Goal: Information Seeking & Learning: Learn about a topic

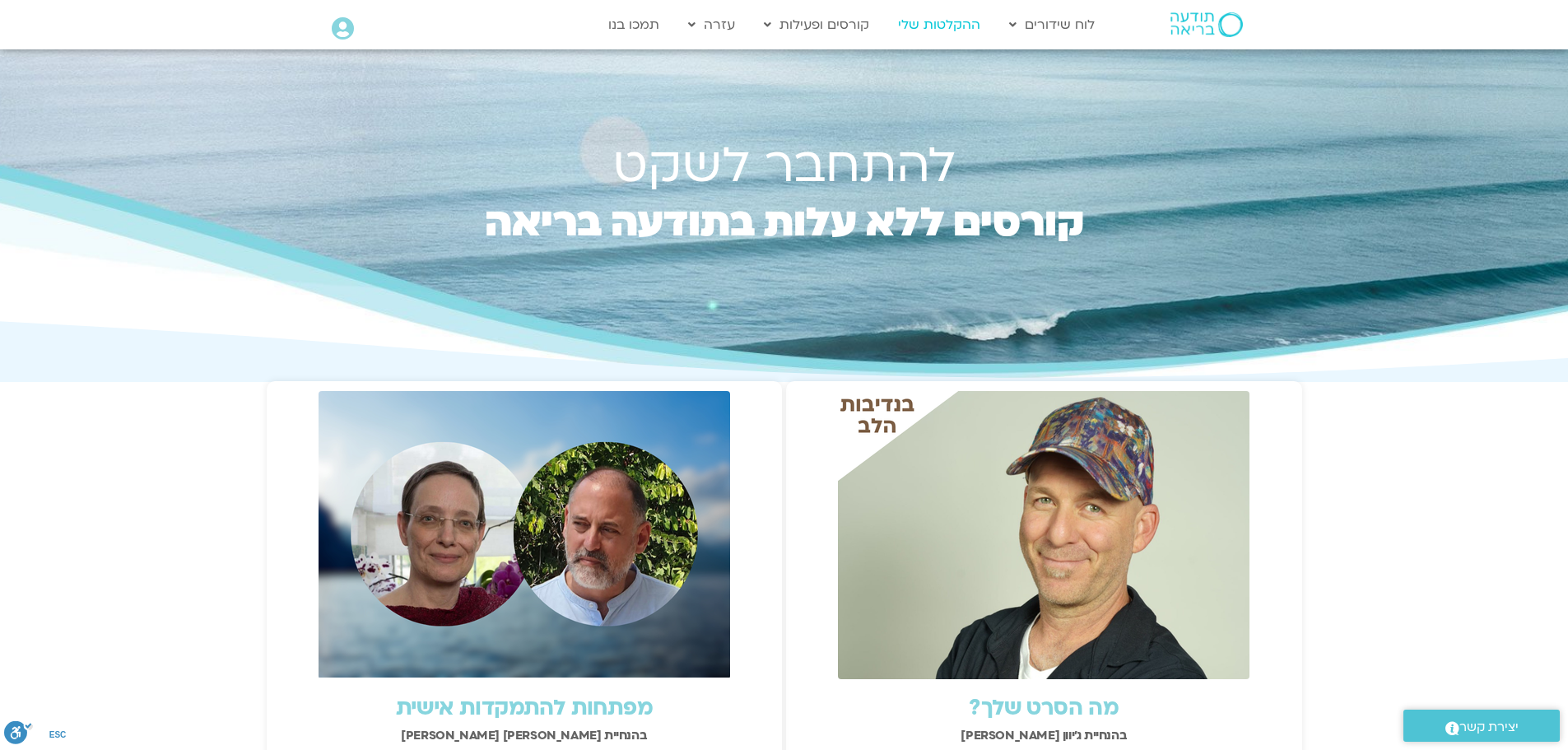
click at [934, 20] on link "ההקלטות שלי" at bounding box center [939, 25] width 99 height 31
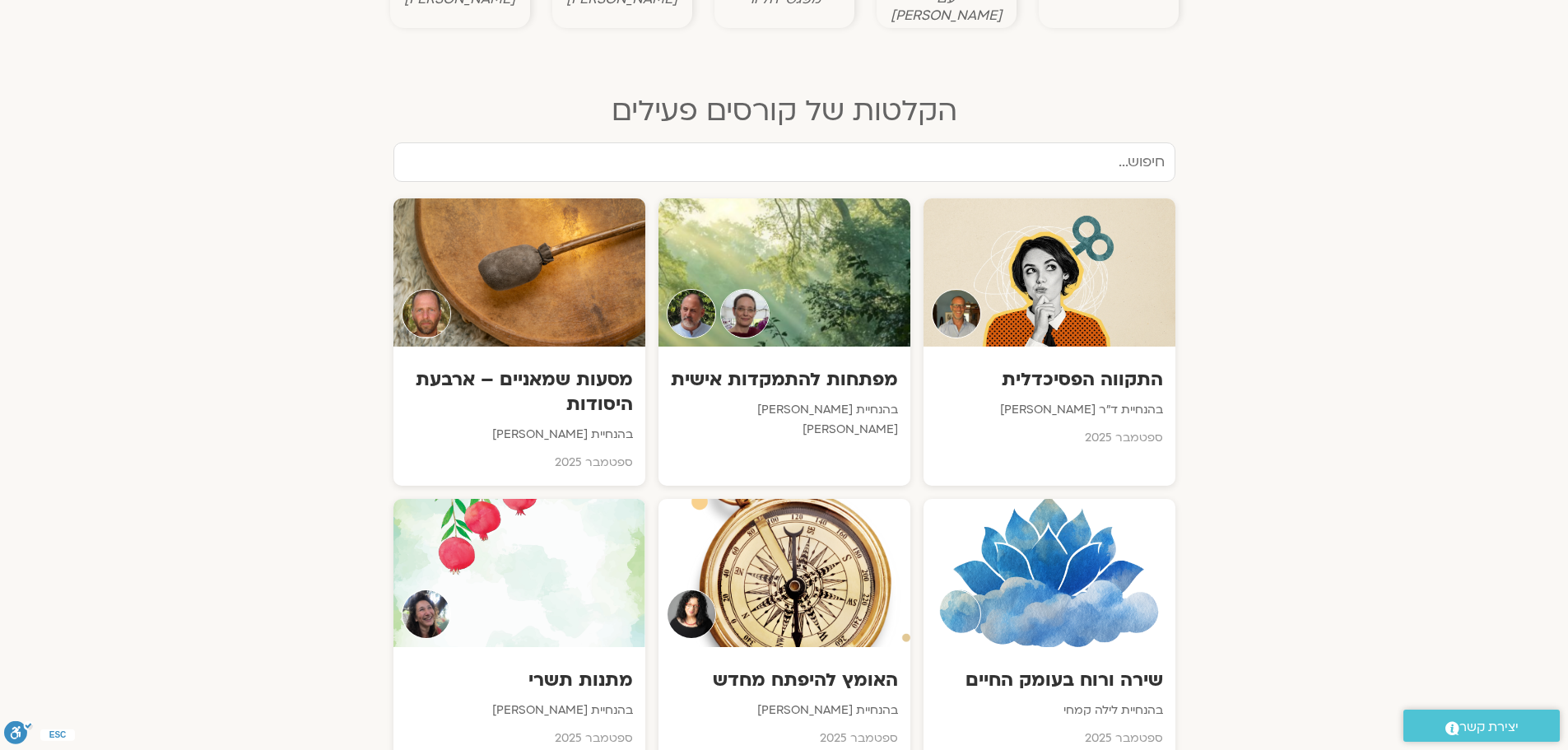
scroll to position [782, 0]
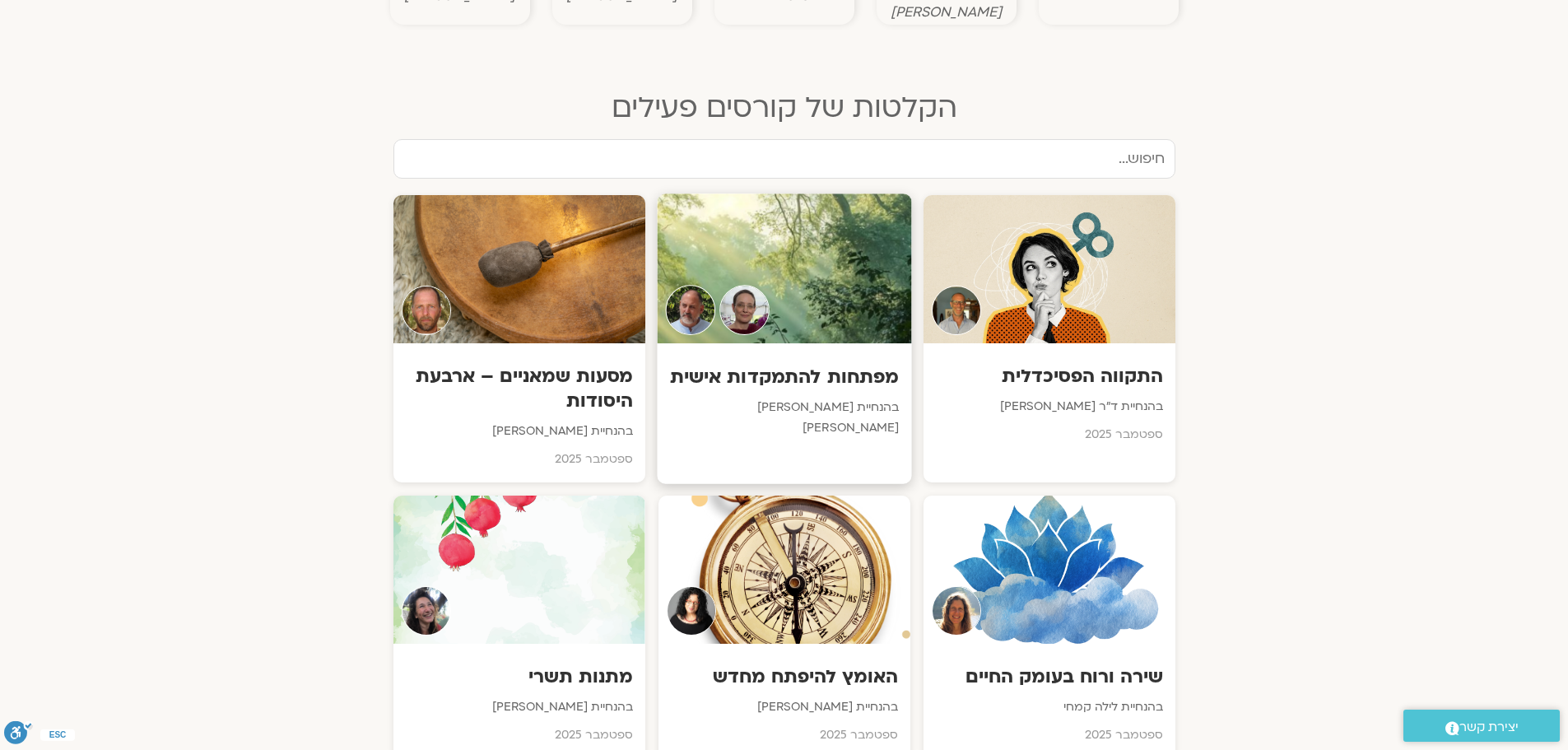
click at [750, 239] on div at bounding box center [784, 268] width 254 height 150
